Goal: Task Accomplishment & Management: Use online tool/utility

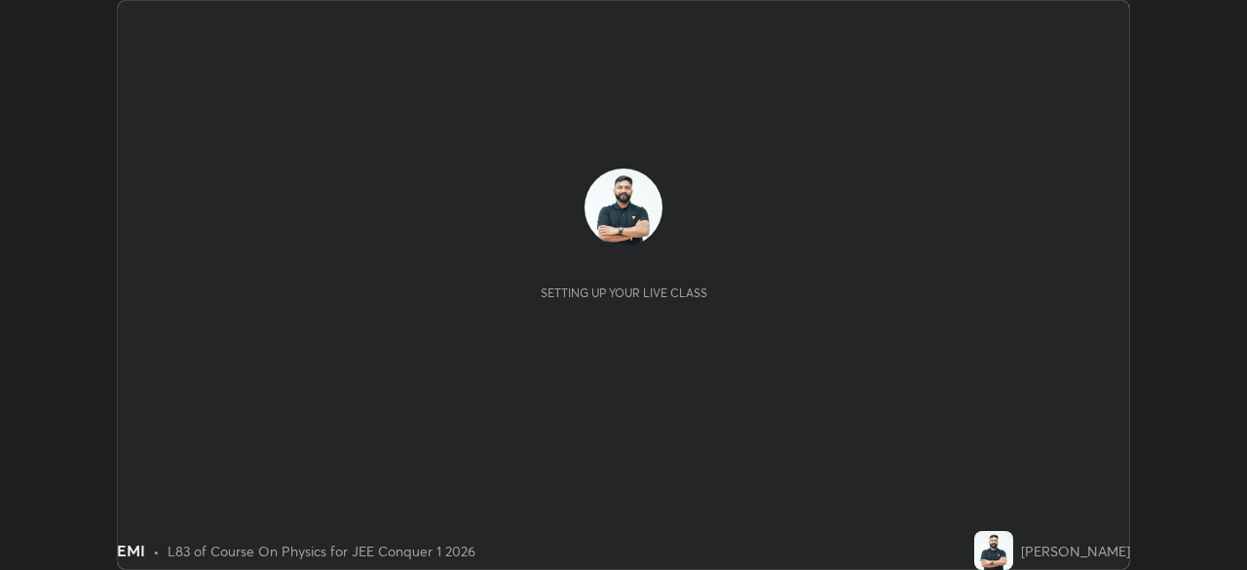
scroll to position [570, 1246]
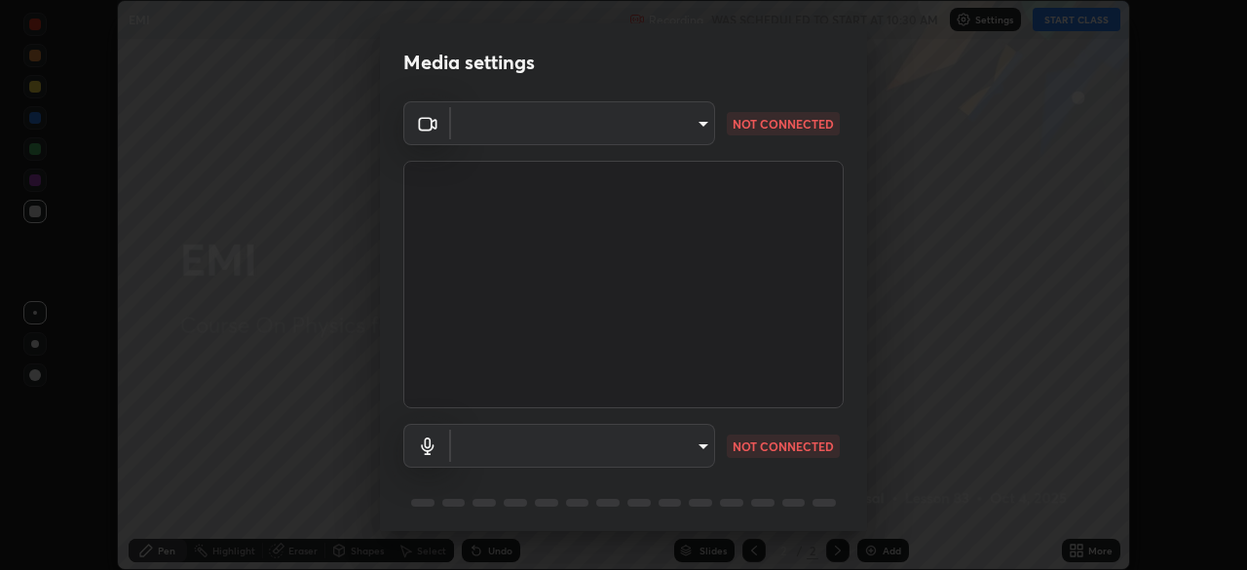
type input "30251ce0796c2ee0dc5d2d3dd8c2e2a63244bb54eceb0ee1850135d5fd661110"
type input "default"
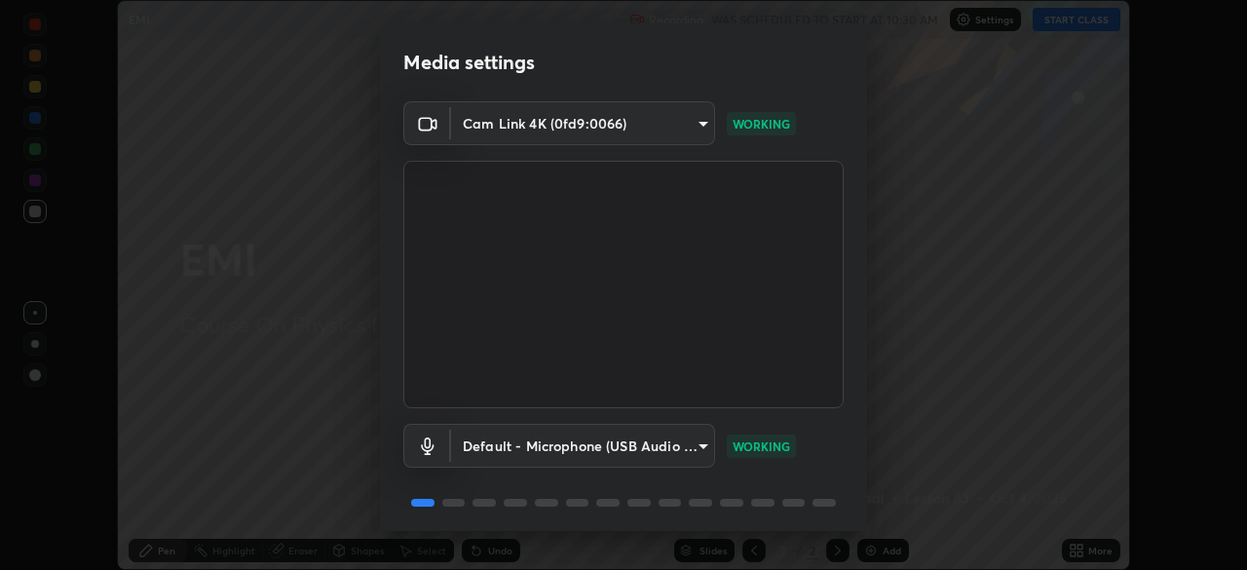
scroll to position [69, 0]
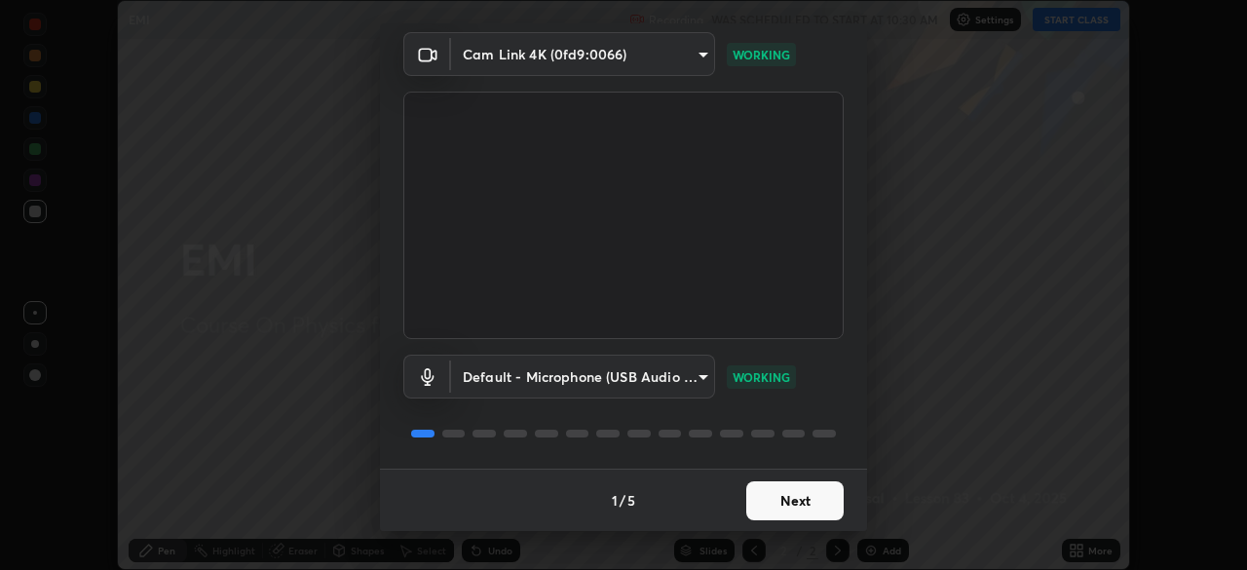
click at [773, 505] on button "Next" at bounding box center [794, 500] width 97 height 39
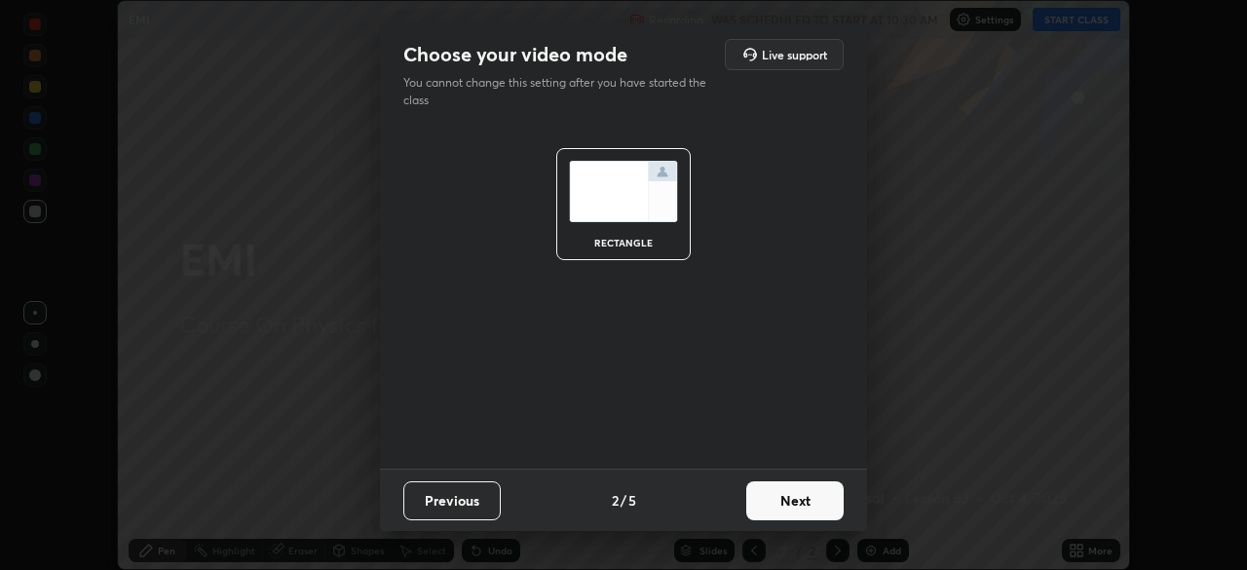
scroll to position [0, 0]
click at [788, 507] on button "Next" at bounding box center [794, 500] width 97 height 39
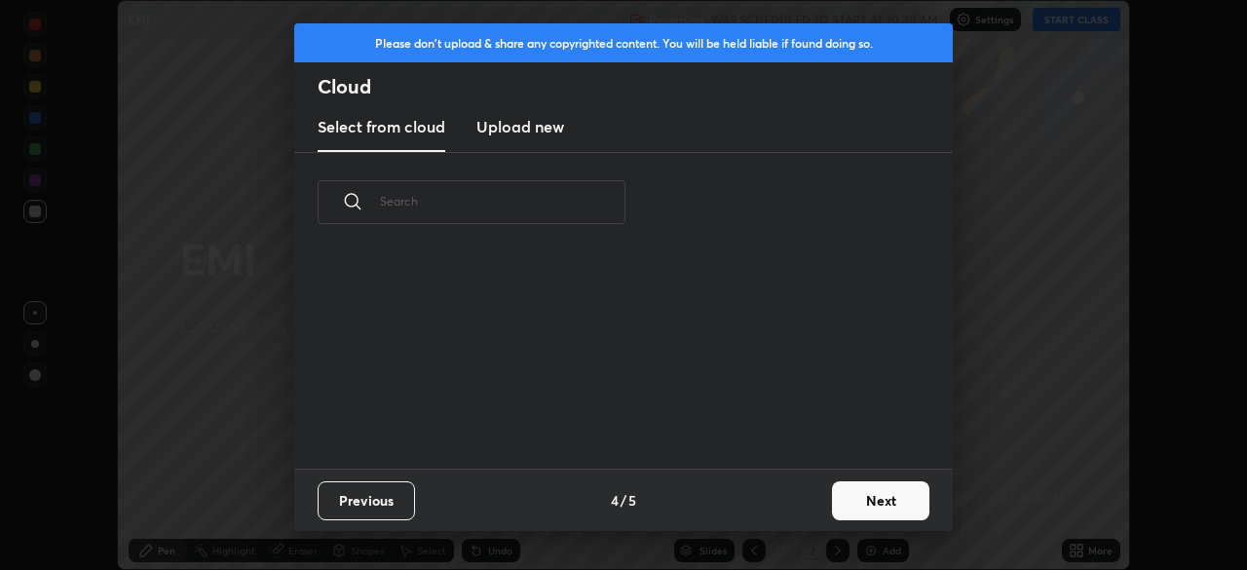
click at [813, 508] on div "Previous 4 / 5 Next" at bounding box center [623, 500] width 659 height 62
click at [817, 515] on div "Previous 4 / 5 Next" at bounding box center [623, 500] width 659 height 62
click at [833, 505] on button "Next" at bounding box center [880, 500] width 97 height 39
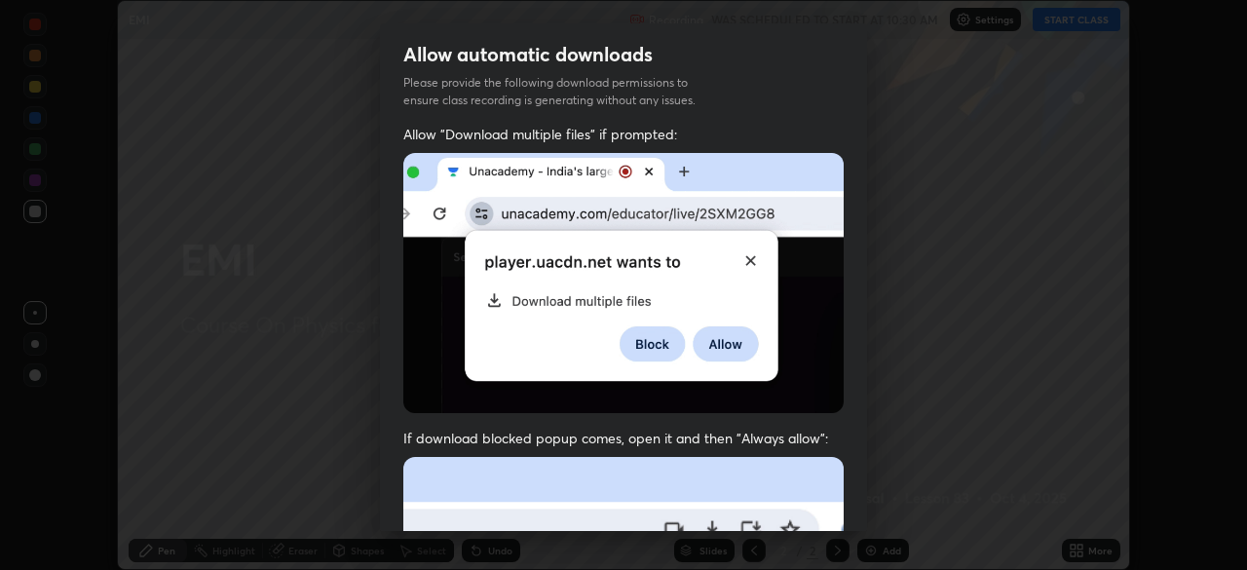
click at [786, 348] on img at bounding box center [623, 283] width 440 height 260
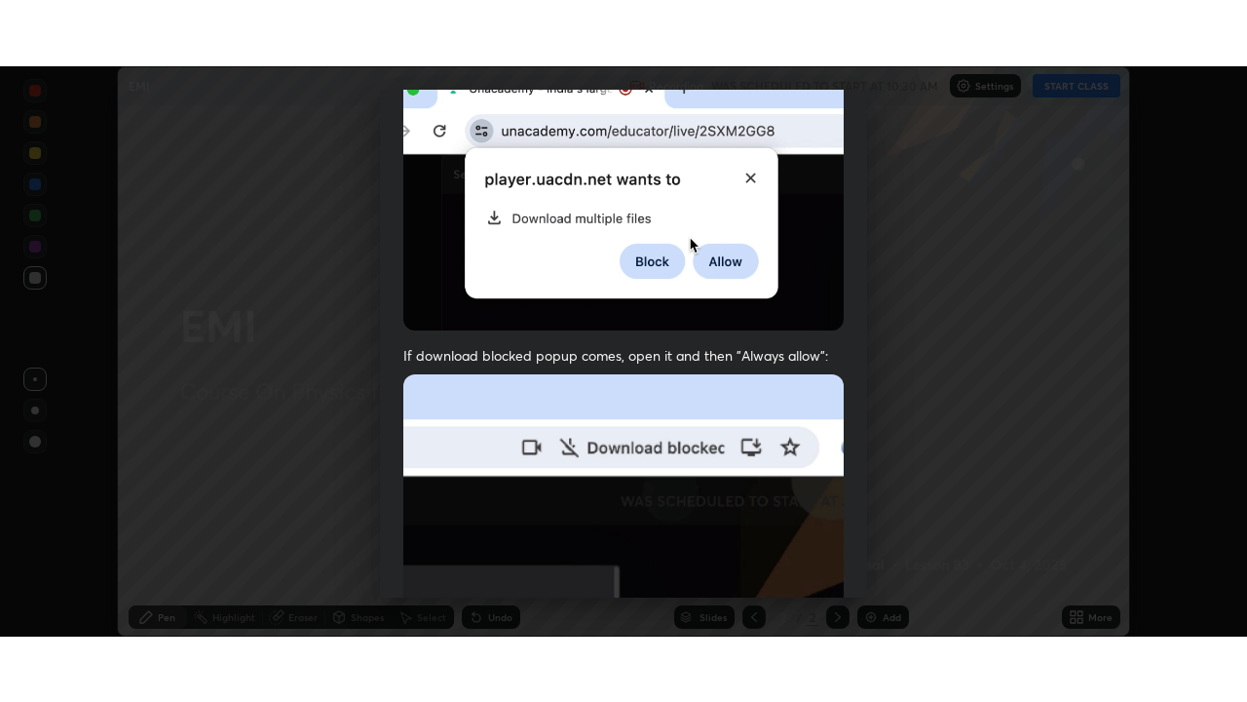
scroll to position [467, 0]
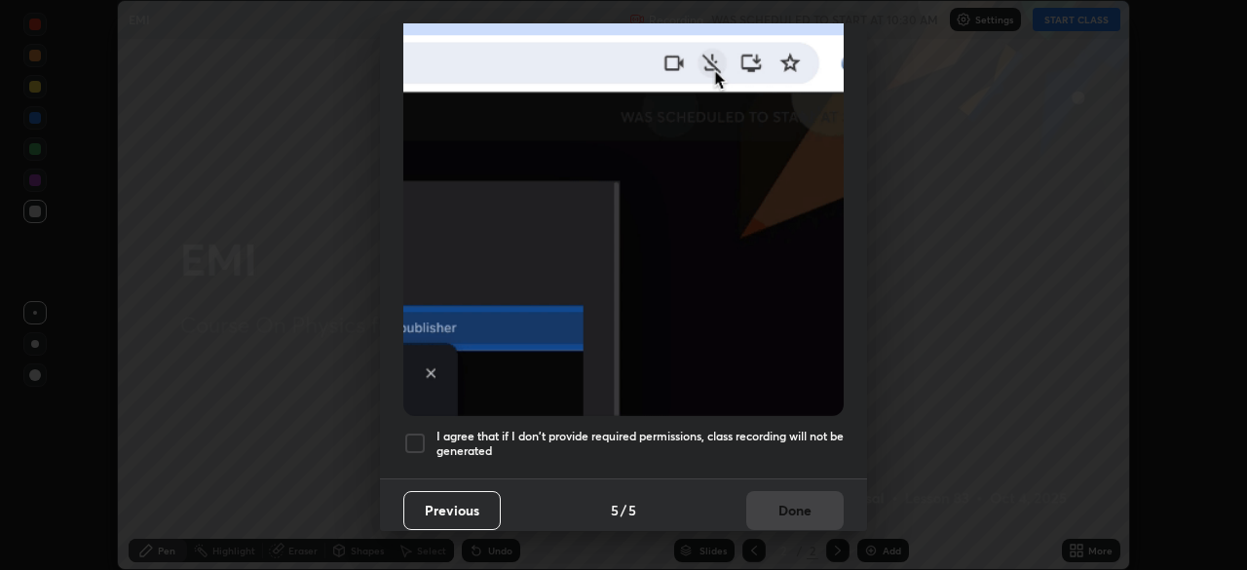
click at [784, 436] on h5 "I agree that if I don't provide required permissions, class recording will not …" at bounding box center [640, 444] width 407 height 30
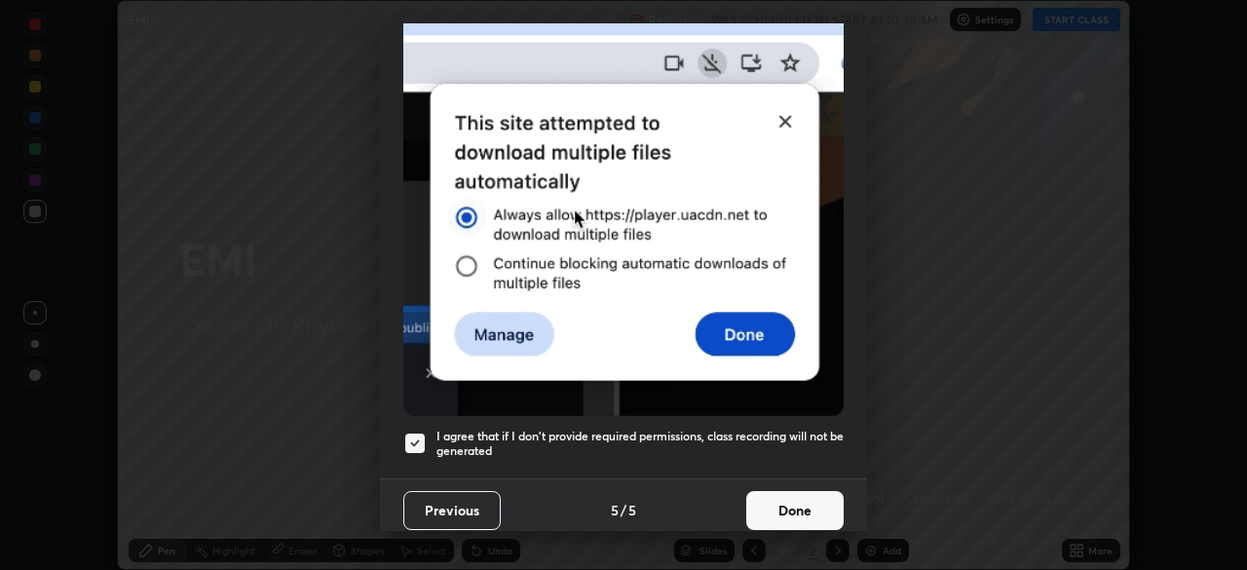
click at [795, 508] on button "Done" at bounding box center [794, 510] width 97 height 39
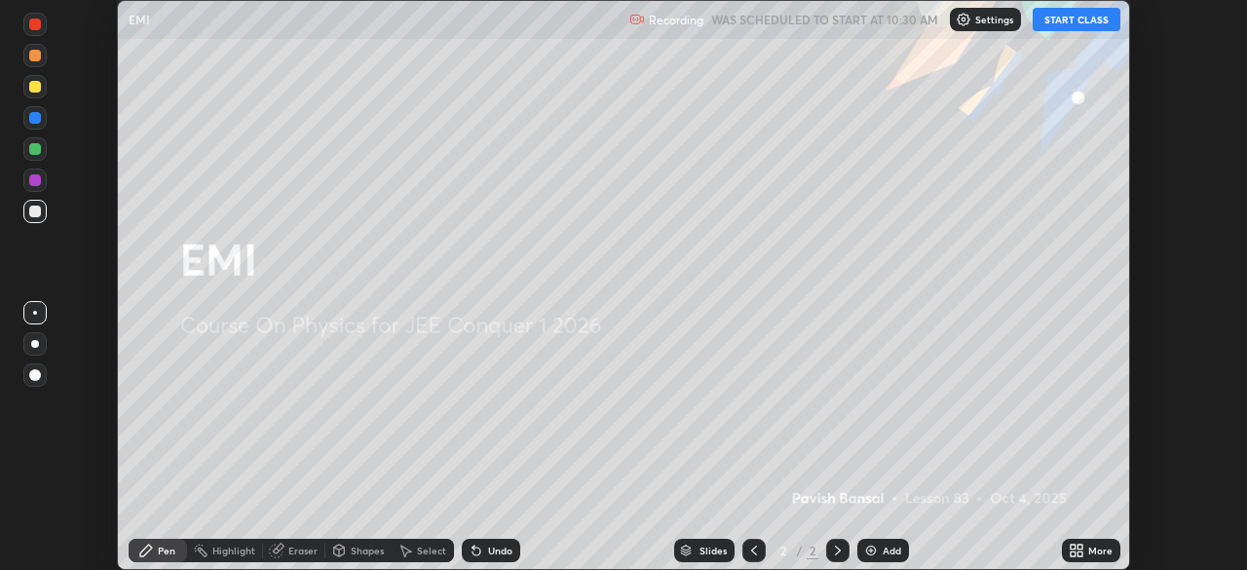
click at [1075, 545] on icon at bounding box center [1073, 547] width 5 height 5
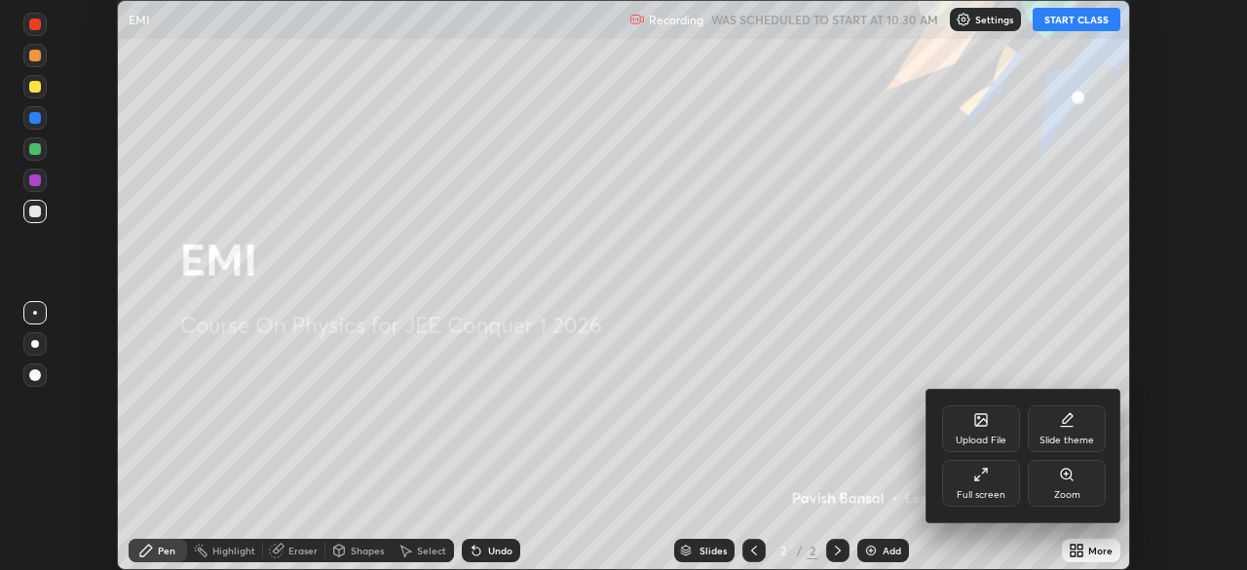
click at [955, 474] on div "Full screen" at bounding box center [981, 483] width 78 height 47
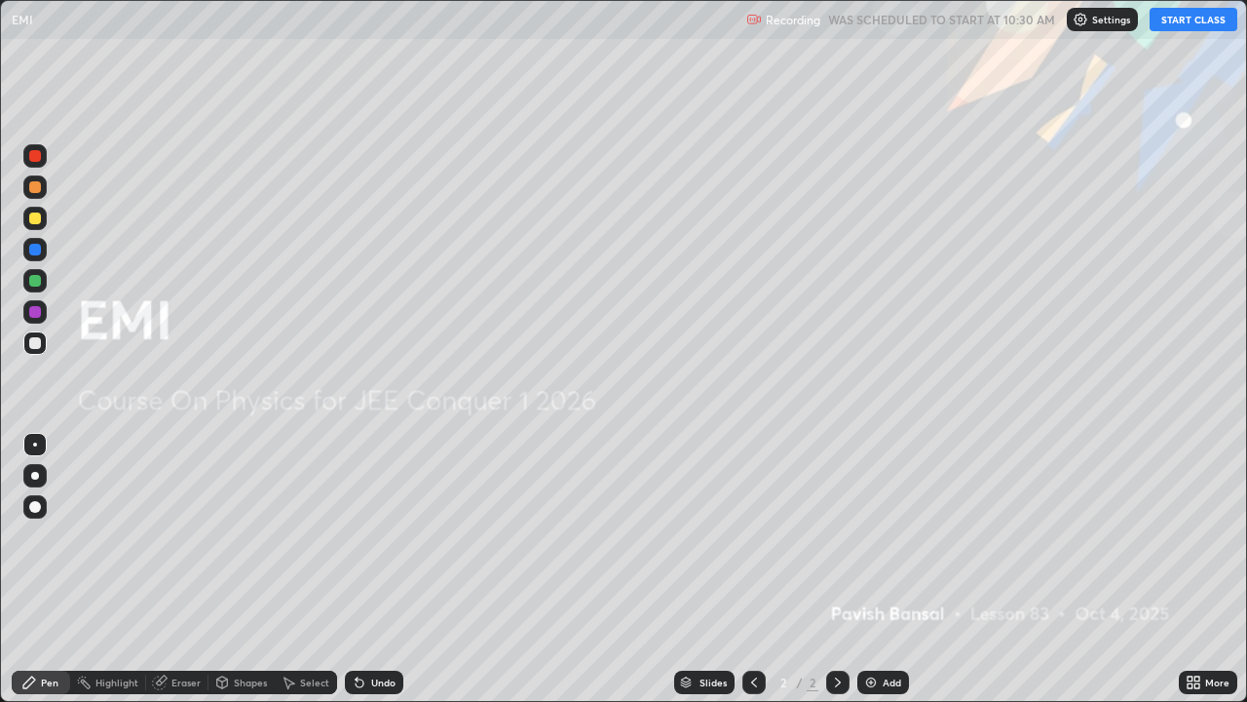
scroll to position [702, 1247]
click at [1177, 20] on button "START CLASS" at bounding box center [1194, 19] width 88 height 23
